Goal: Transaction & Acquisition: Purchase product/service

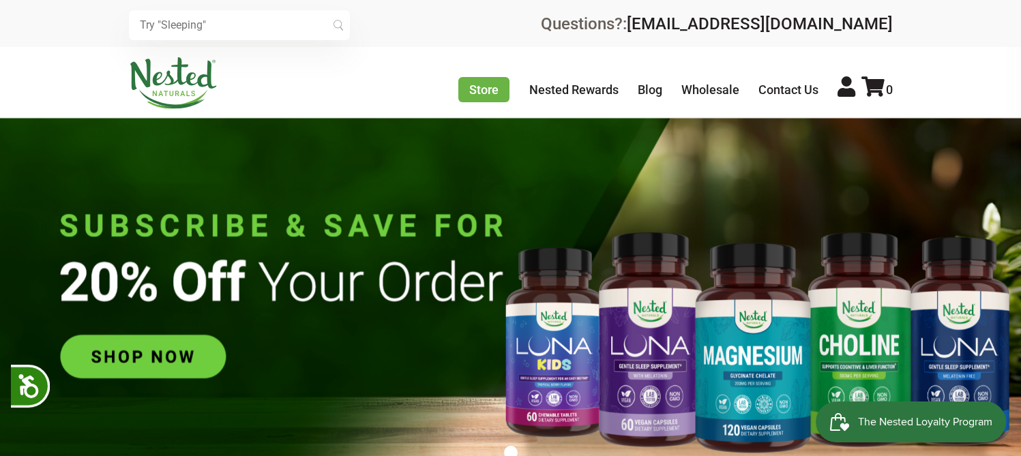
scroll to position [0, 239]
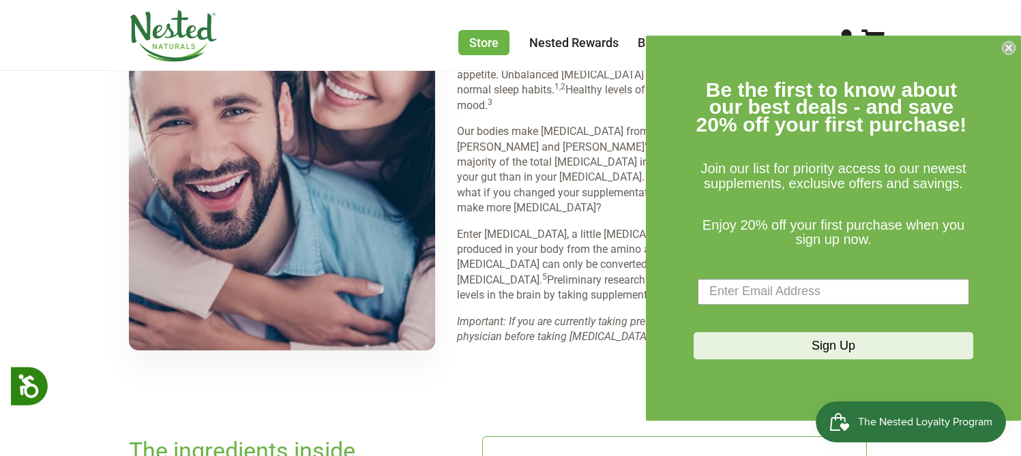
scroll to position [1825, 0]
